Goal: Information Seeking & Learning: Learn about a topic

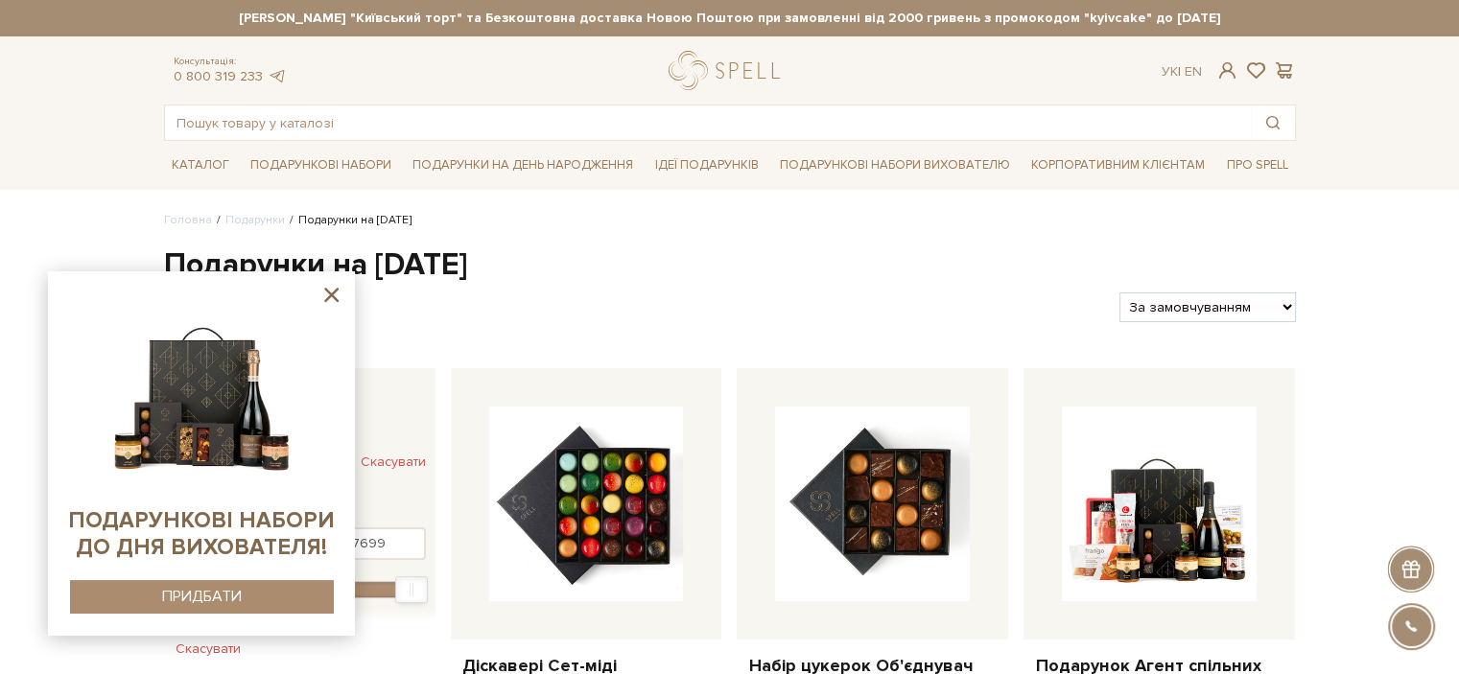
click at [322, 292] on icon at bounding box center [331, 295] width 24 height 24
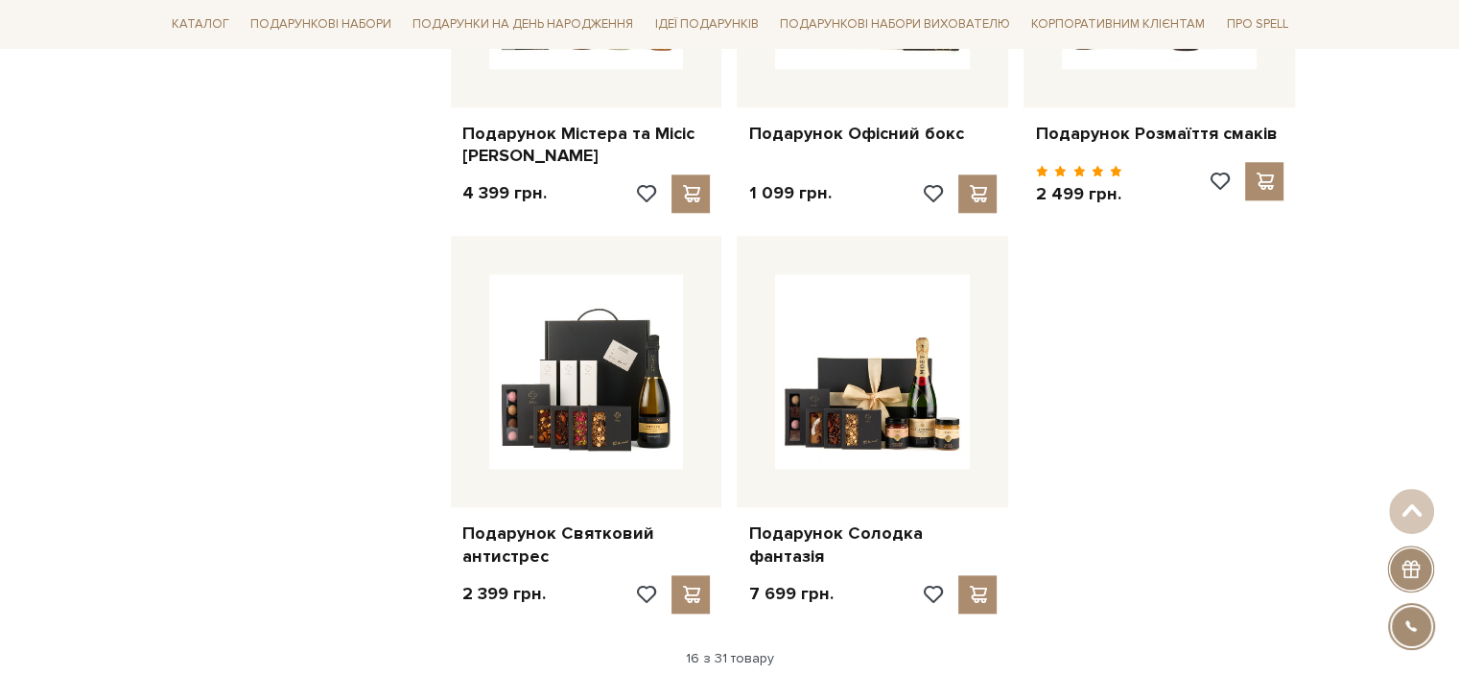
scroll to position [2302, 0]
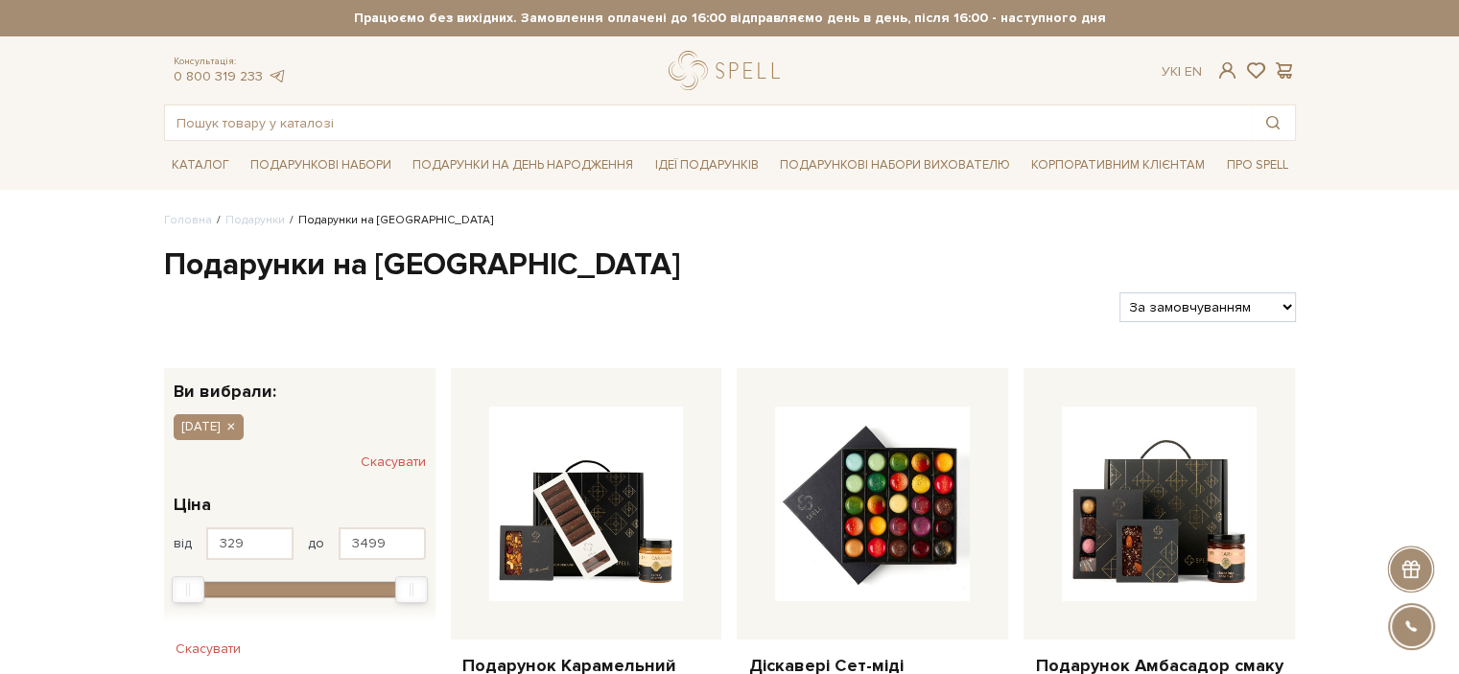
click at [247, 256] on h1 "Подарунки на Святого Миколая" at bounding box center [730, 266] width 1132 height 40
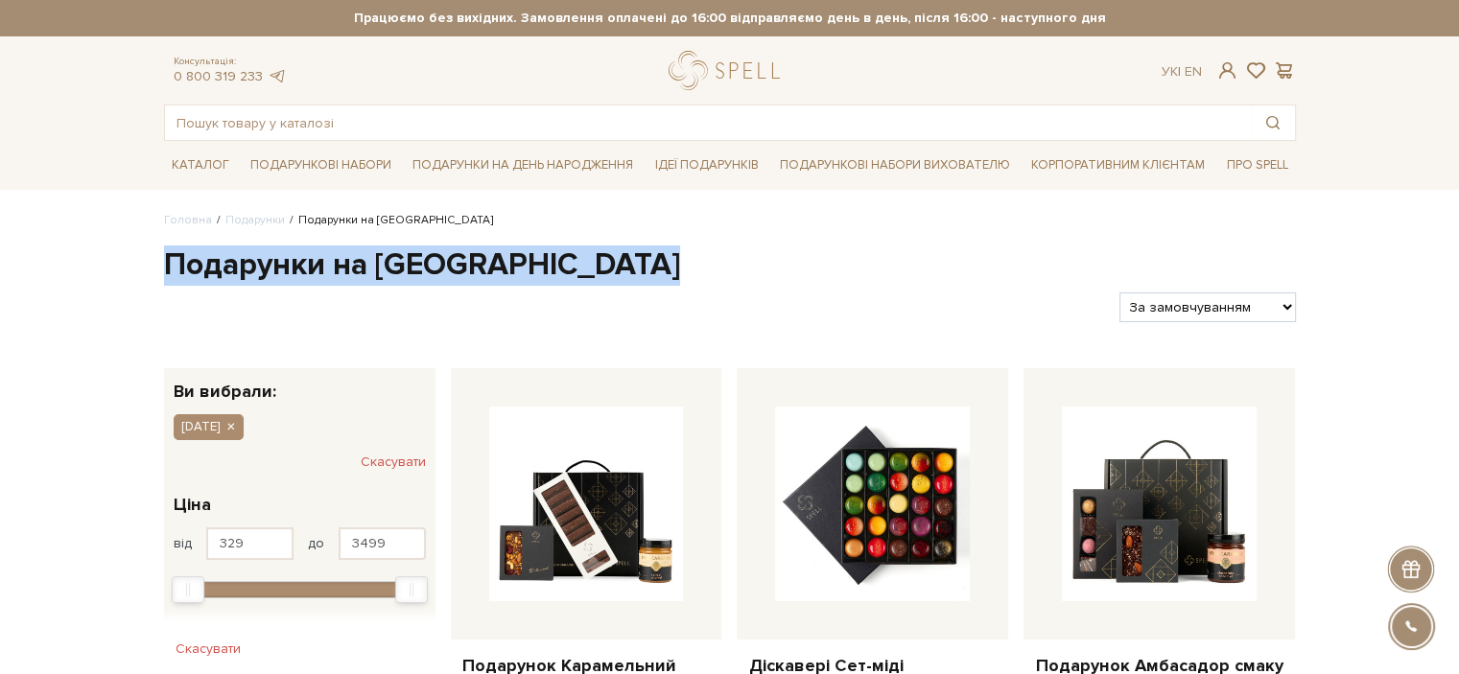
click at [247, 256] on h1 "Подарунки на Святого Миколая" at bounding box center [730, 266] width 1132 height 40
copy div "Подарунки на Святого Миколая"
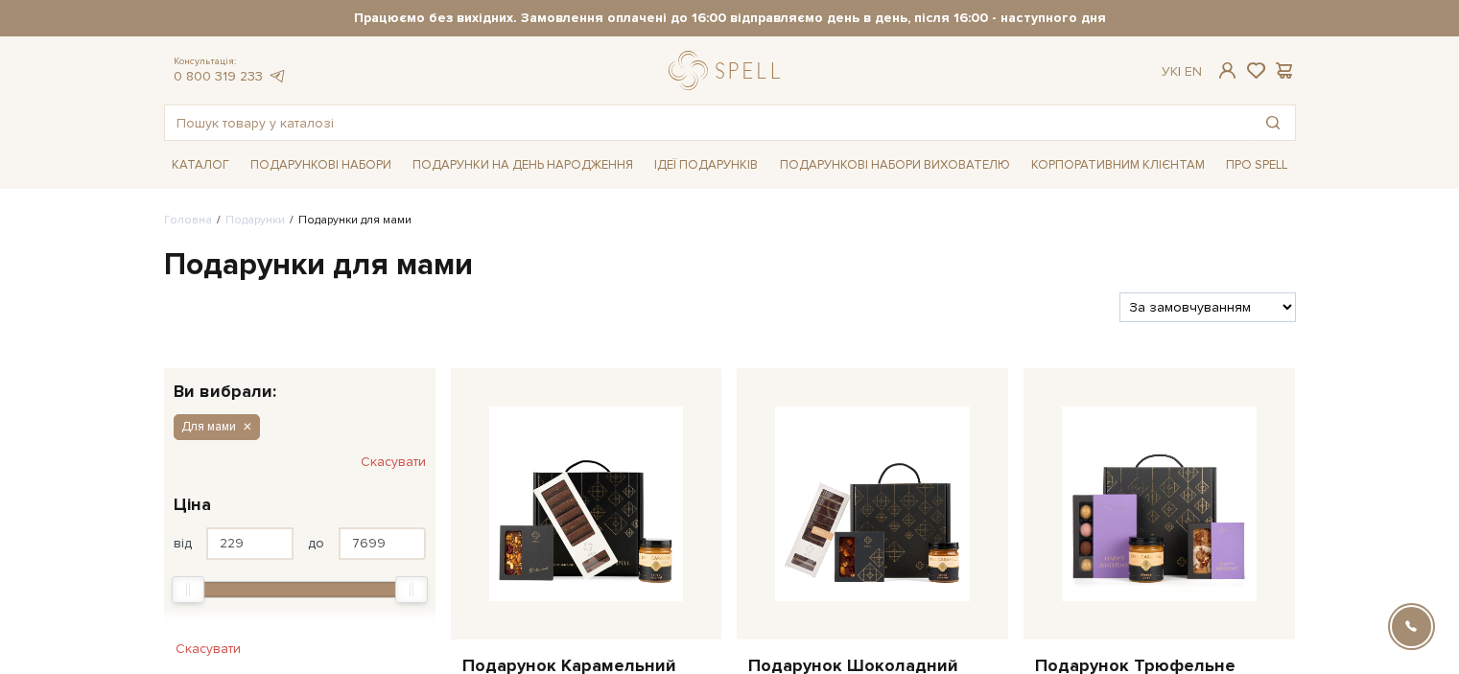
click at [402, 271] on h1 "Подарунки для мами" at bounding box center [730, 266] width 1132 height 40
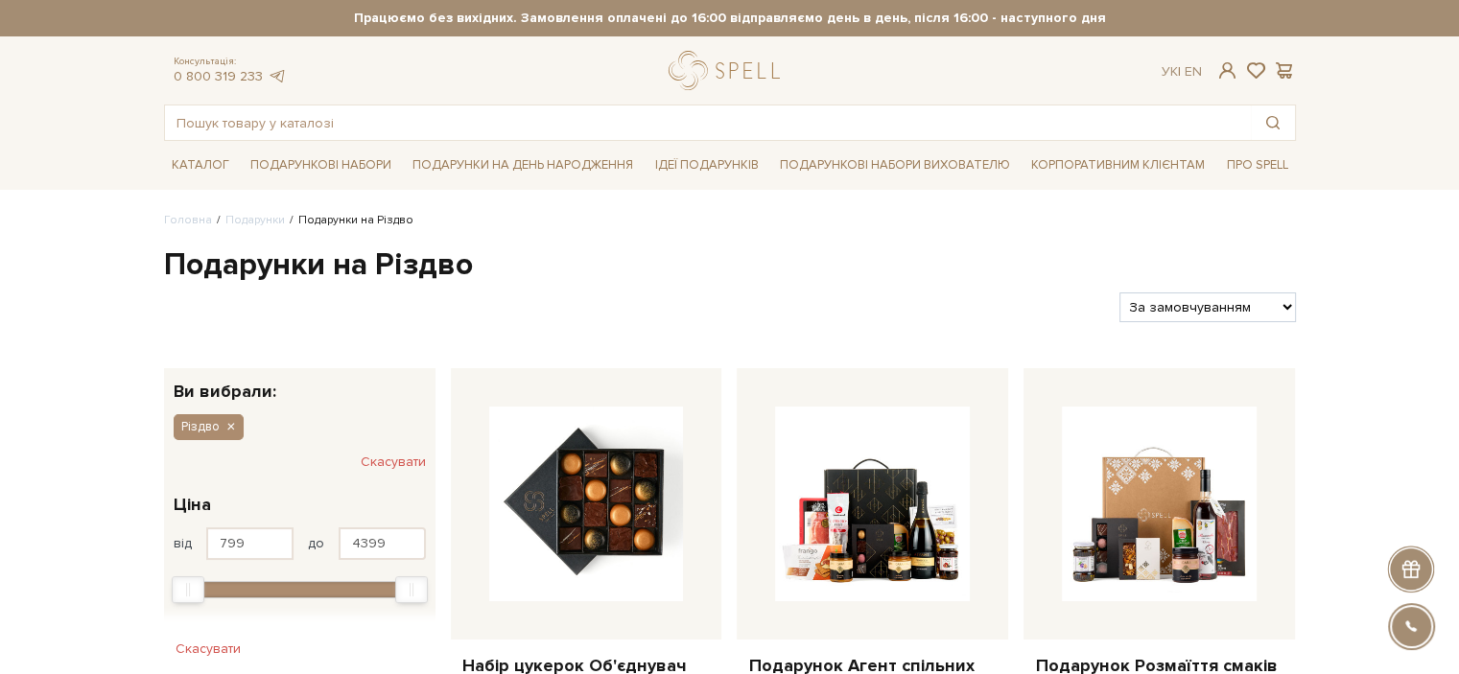
click at [412, 259] on h1 "Подарунки на Різдво" at bounding box center [730, 266] width 1132 height 40
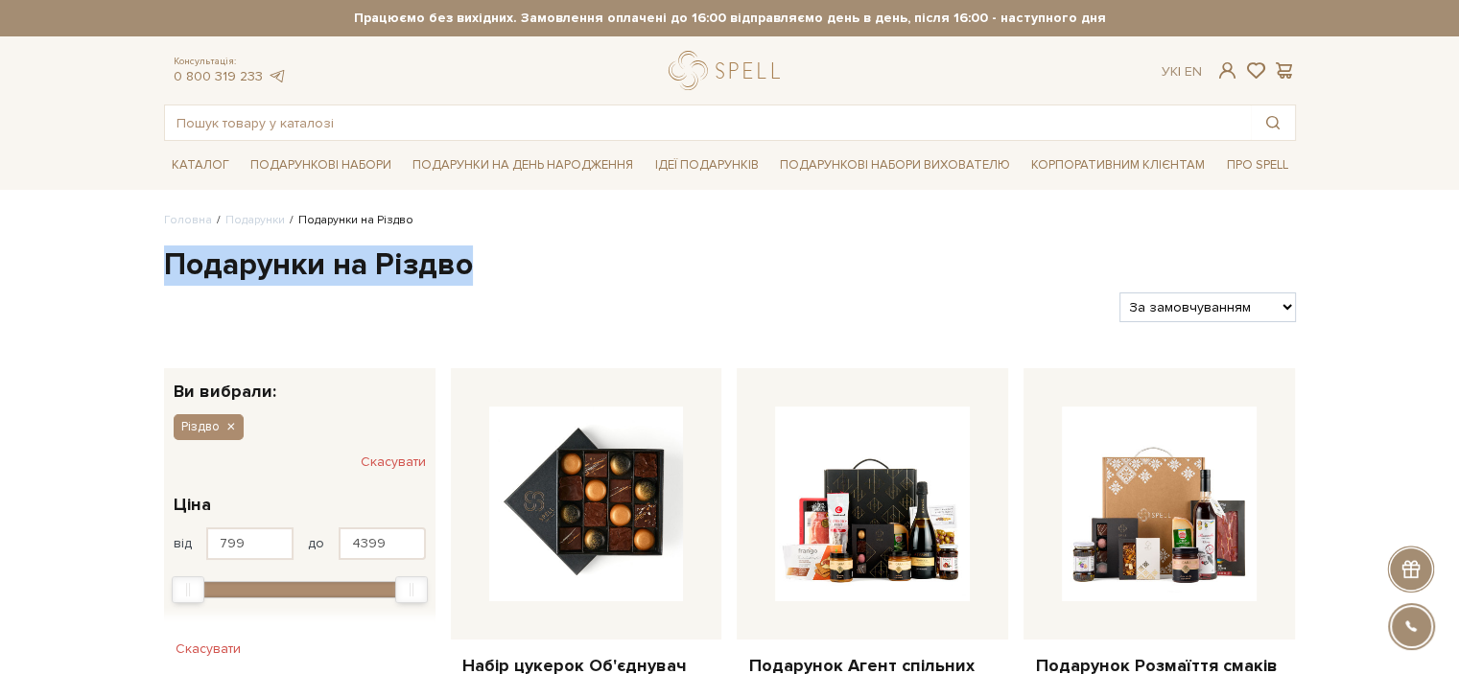
click at [412, 259] on h1 "Подарунки на Різдво" at bounding box center [730, 266] width 1132 height 40
copy div "Подарунки на Різдво"
